Goal: Information Seeking & Learning: Check status

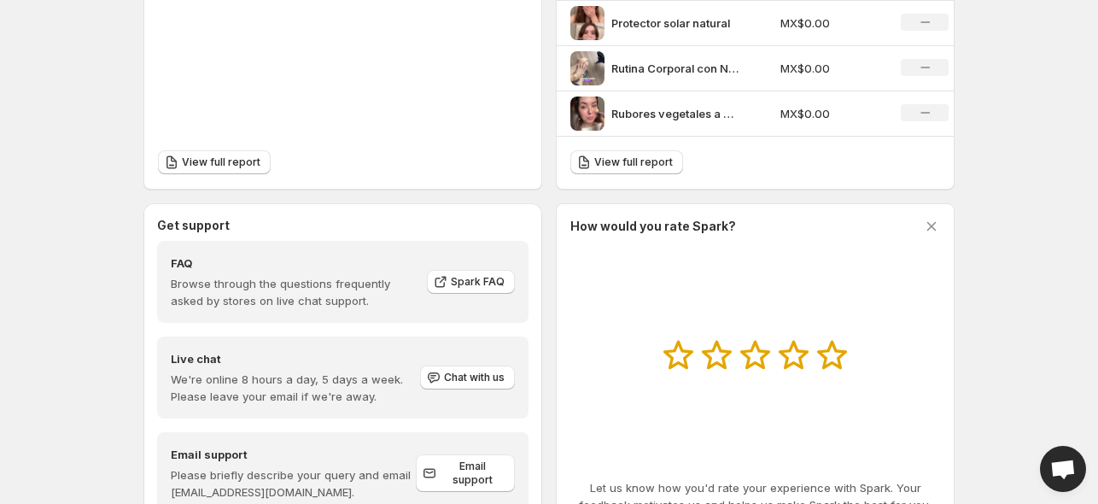
scroll to position [768, 0]
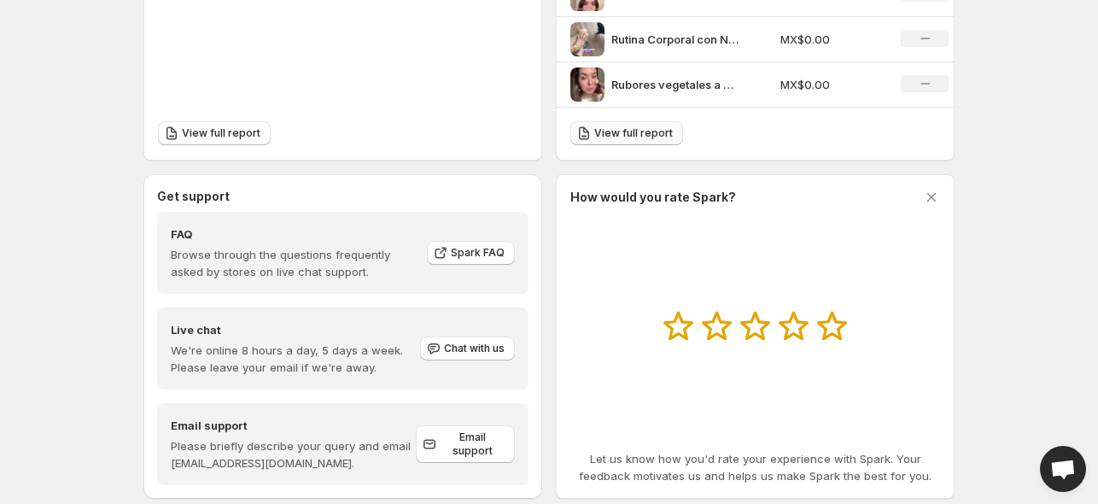
click at [628, 125] on link "View full report" at bounding box center [626, 133] width 113 height 24
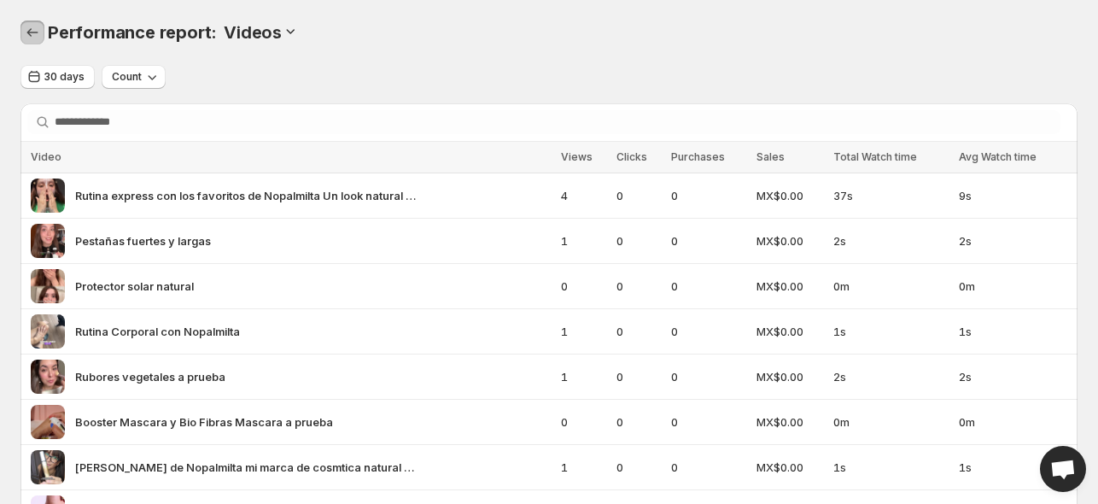
click at [30, 33] on icon "Performance report" at bounding box center [32, 32] width 17 height 17
